Goal: Register for event/course

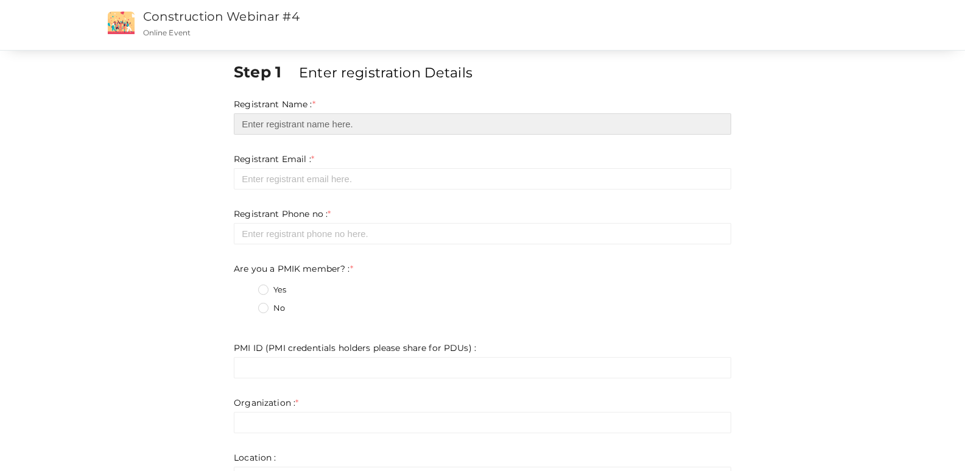
click at [259, 124] on input "text" at bounding box center [483, 123] width 498 height 21
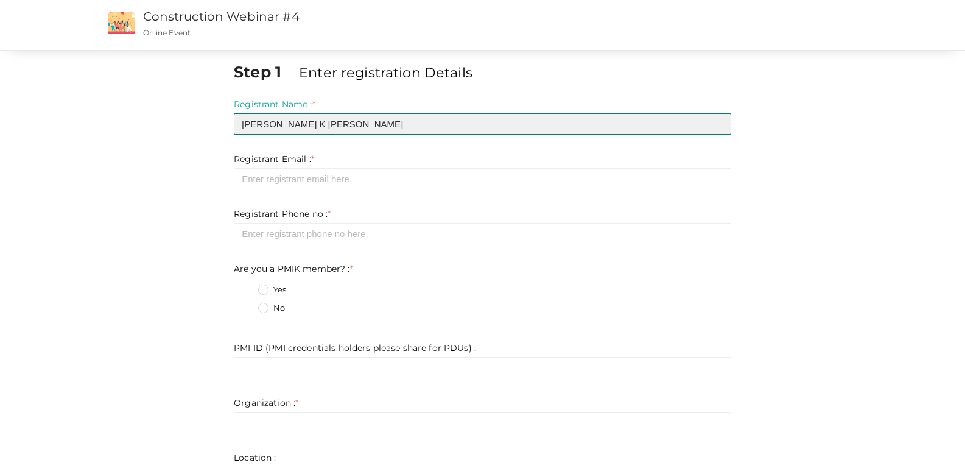
type input "[PERSON_NAME] K [PERSON_NAME]"
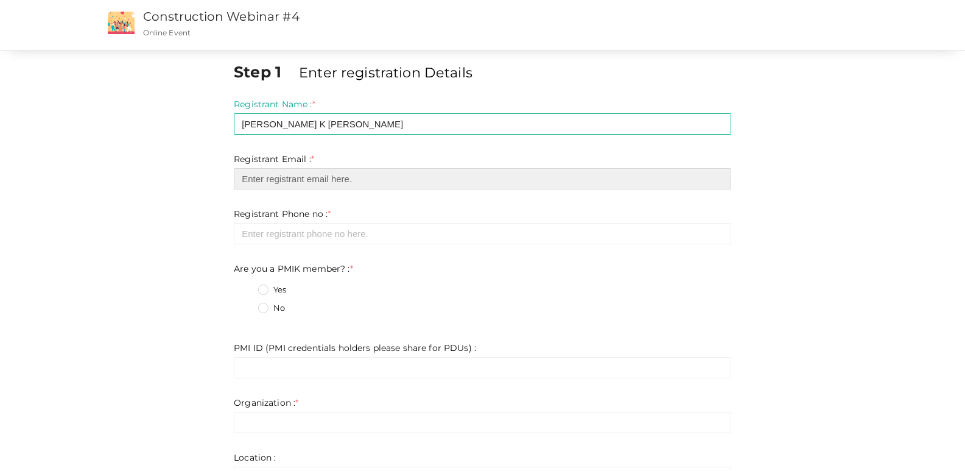
click at [269, 180] on input "email" at bounding box center [483, 178] width 498 height 21
type input "[EMAIL_ADDRESS][DOMAIN_NAME]"
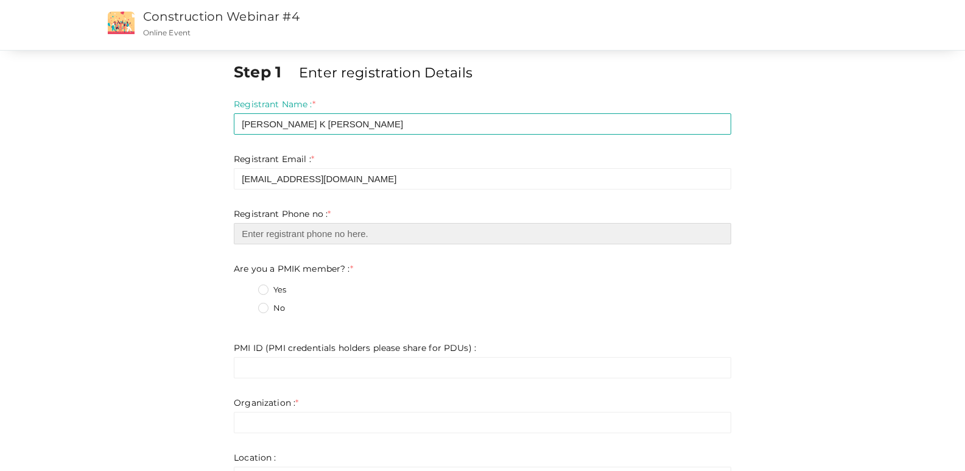
type input "09846677059"
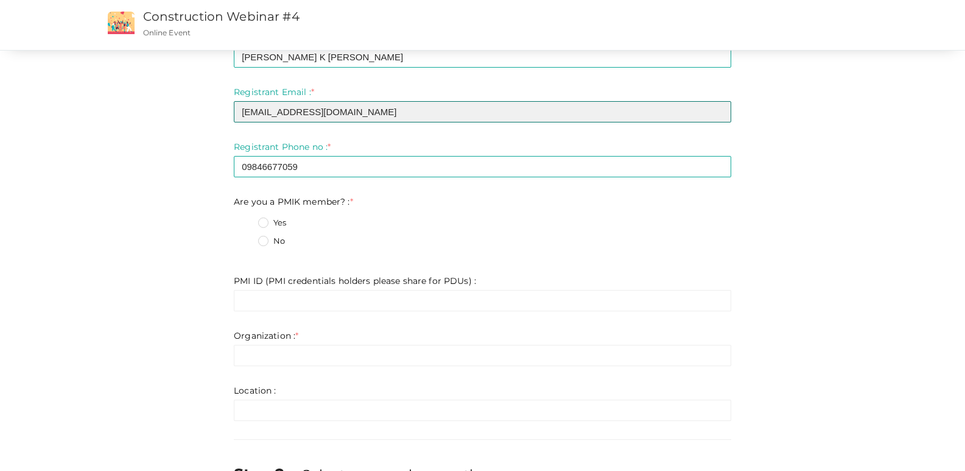
scroll to position [122, 0]
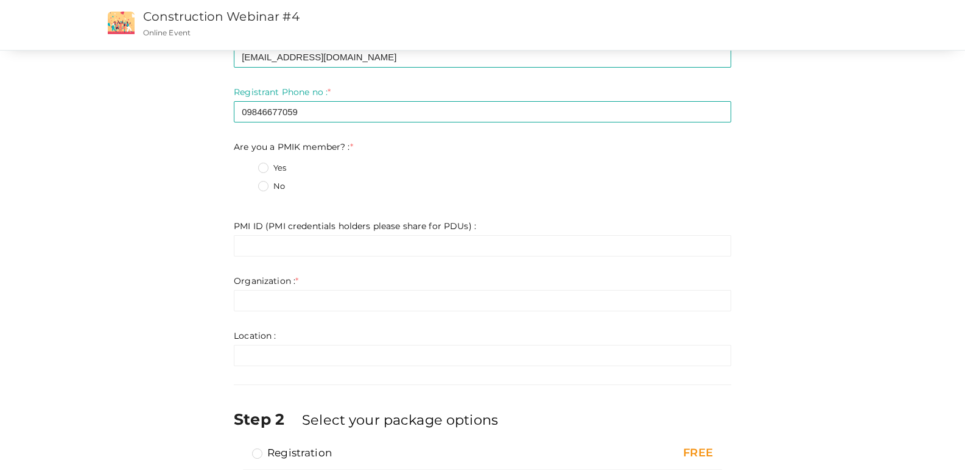
click at [258, 188] on label "No" at bounding box center [271, 186] width 27 height 12
click at [246, 183] on member\?\+1 "No" at bounding box center [246, 183] width 0 height 0
click at [258, 167] on label "Yes" at bounding box center [272, 168] width 28 height 12
click at [246, 164] on member\?\+0 "Yes" at bounding box center [246, 164] width 0 height 0
click at [258, 188] on label "No" at bounding box center [271, 186] width 27 height 12
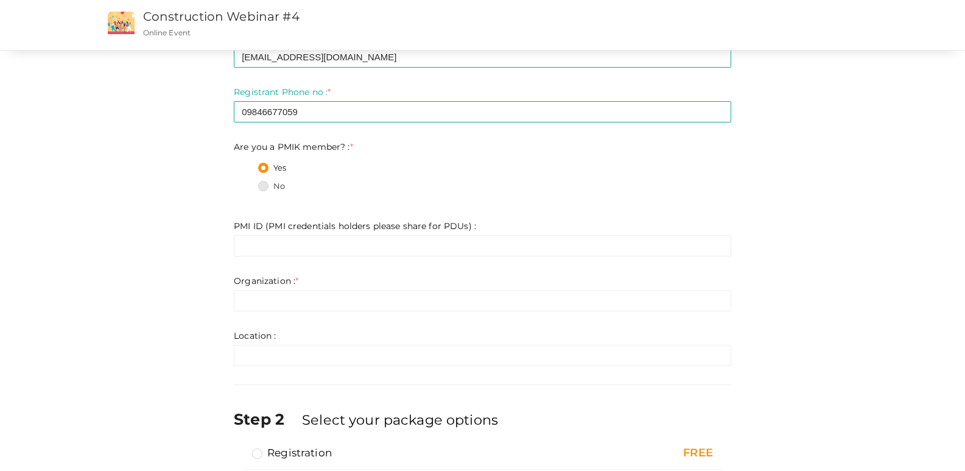
click at [246, 183] on member\?\+1 "No" at bounding box center [246, 183] width 0 height 0
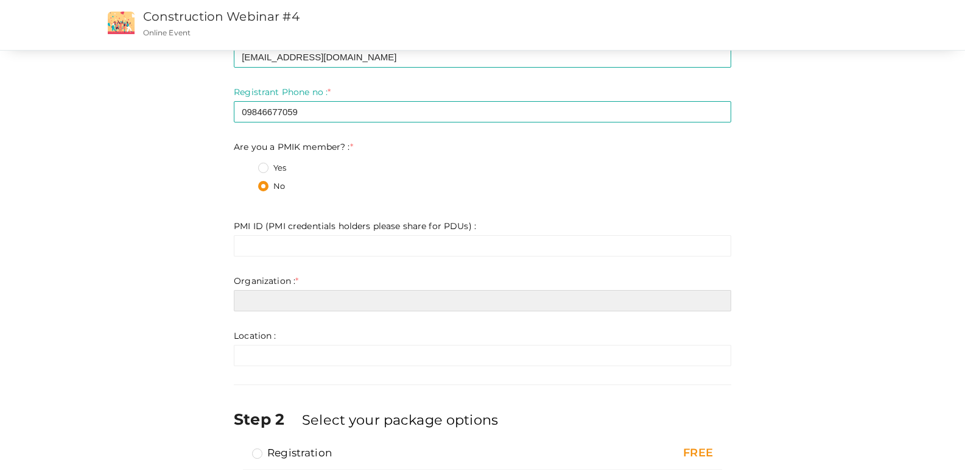
click at [234, 299] on input "text" at bounding box center [483, 300] width 498 height 21
type input "[PERSON_NAME] group"
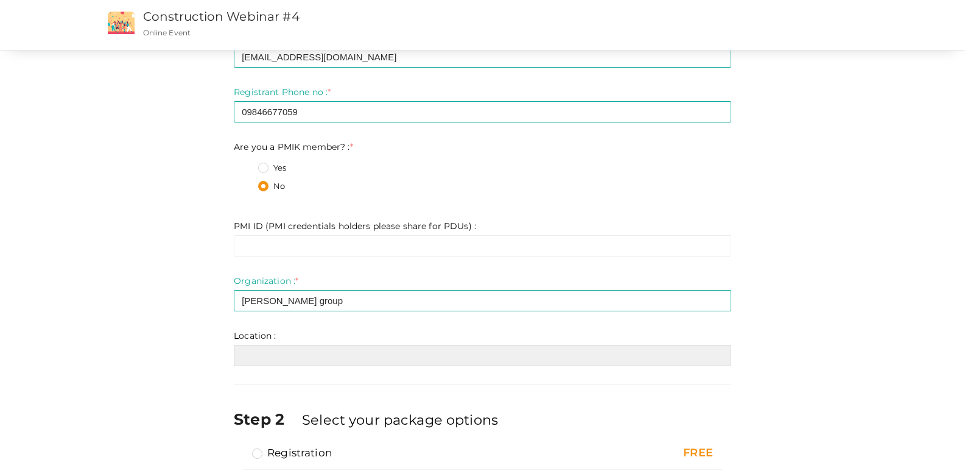
click at [239, 356] on input "text" at bounding box center [483, 355] width 498 height 21
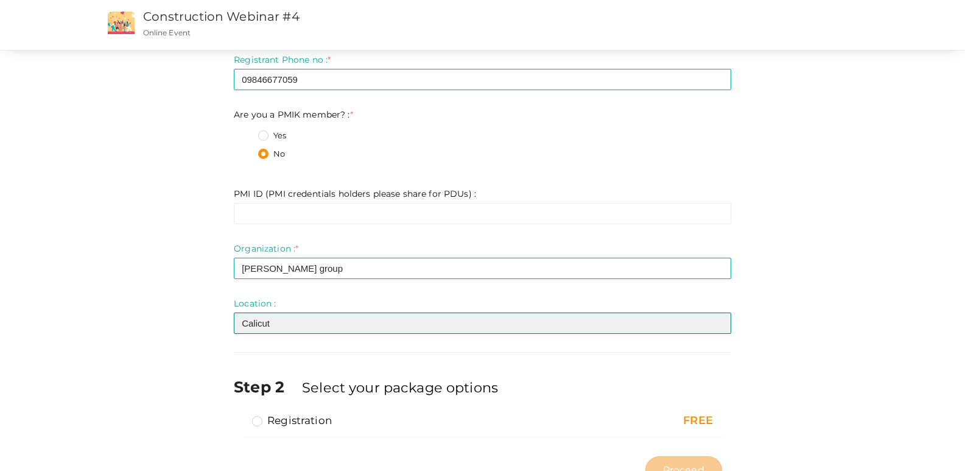
scroll to position [203, 0]
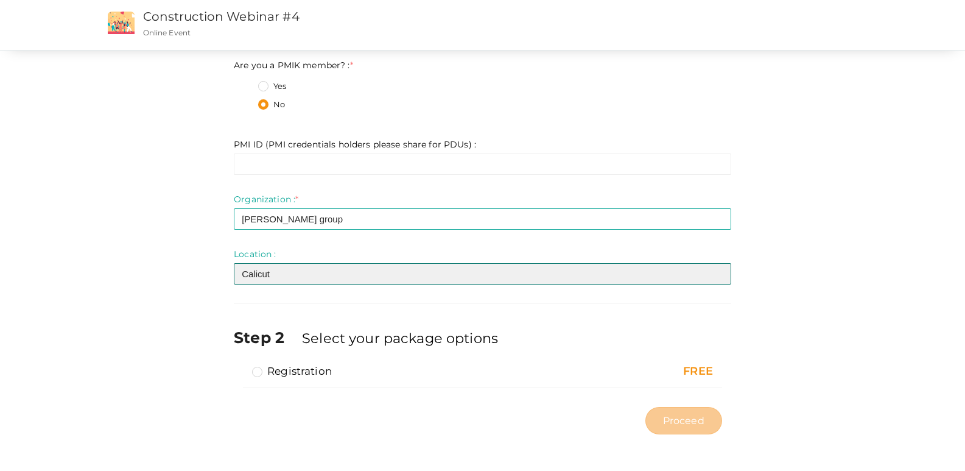
type input "Calicut"
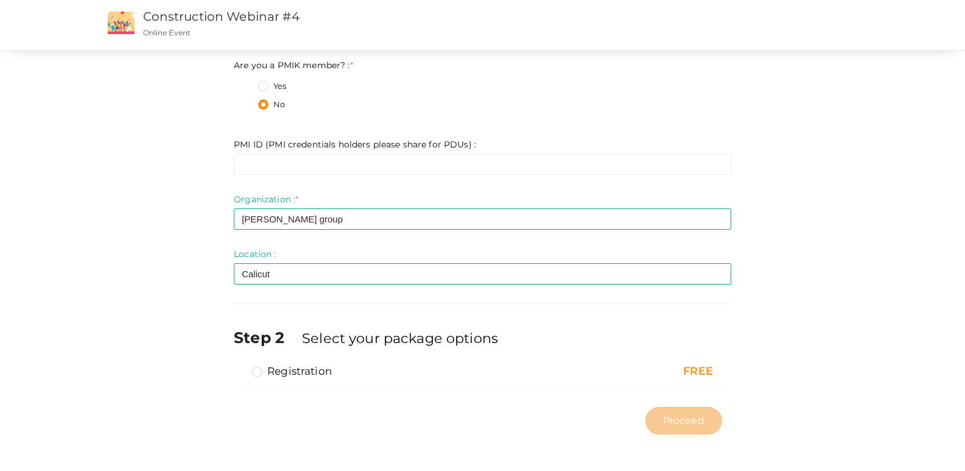
click at [252, 373] on label "Registration" at bounding box center [292, 371] width 80 height 15
click at [240, 366] on input "Registration" at bounding box center [240, 366] width 0 height 0
click at [705, 420] on span "Proceed" at bounding box center [683, 421] width 41 height 14
type input "N/A"
